Goal: Communication & Community: Ask a question

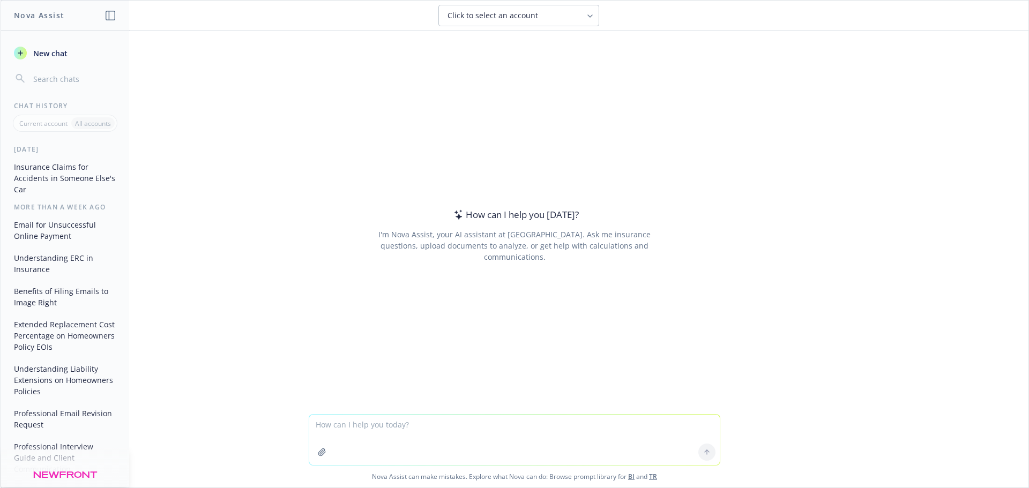
click at [51, 54] on span "New chat" at bounding box center [49, 53] width 36 height 11
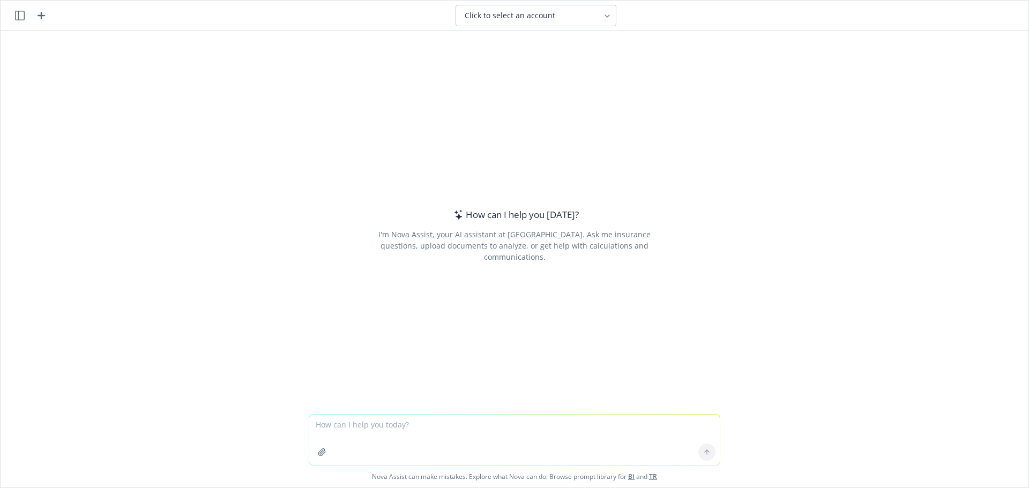
click at [363, 428] on textarea at bounding box center [514, 440] width 410 height 50
drag, startPoint x: 357, startPoint y: 436, endPoint x: 558, endPoint y: 430, distance: 201.0
click at [558, 430] on textarea "Can you please make this sound better..." at bounding box center [514, 440] width 410 height 50
type textarea "Can you please make this sound better... Hello [PERSON_NAME], On behalf of [PER…"
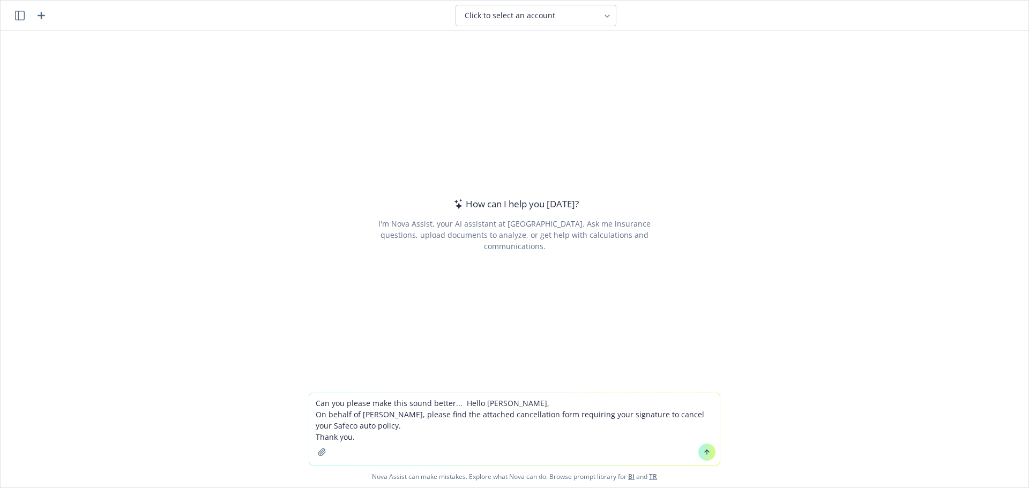
click at [457, 402] on textarea "Can you please make this sound better... Hello [PERSON_NAME], On behalf of [PER…" at bounding box center [514, 429] width 410 height 72
